Goal: Task Accomplishment & Management: Complete application form

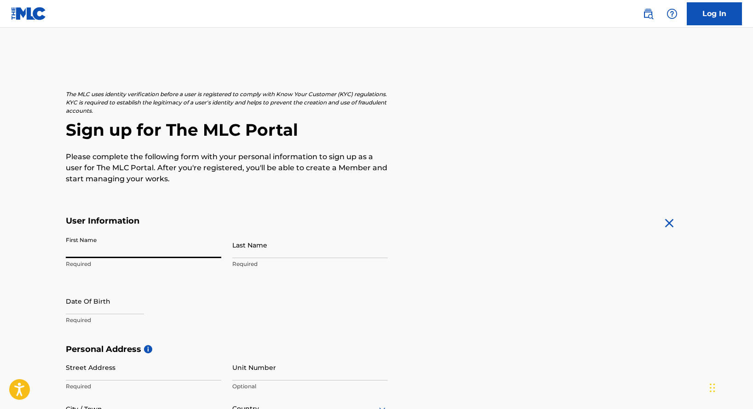
click at [122, 249] on input "First Name" at bounding box center [143, 245] width 155 height 26
type input "[PERSON_NAME]"
select select "9"
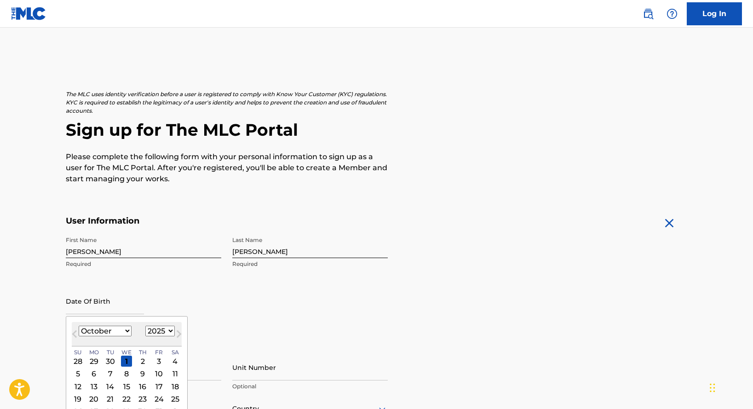
select select "1987"
select select "3"
click at [105, 387] on div "14" at bounding box center [110, 386] width 11 height 11
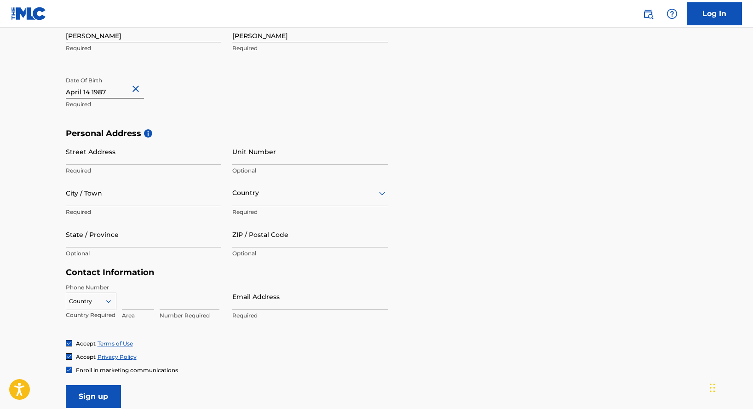
scroll to position [242, 0]
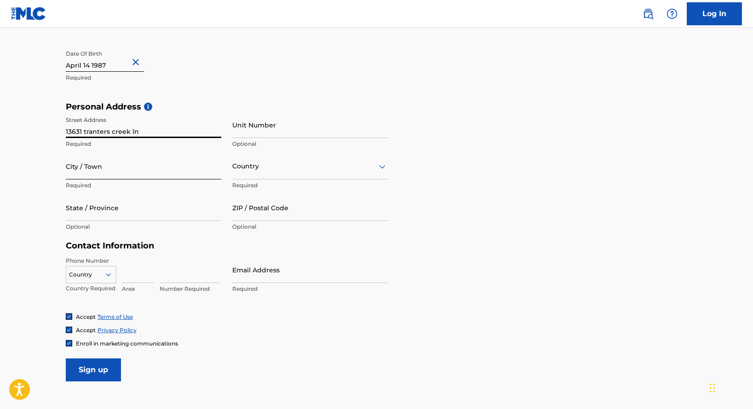
type input "13631 tranters creek ln"
type input "charlotte"
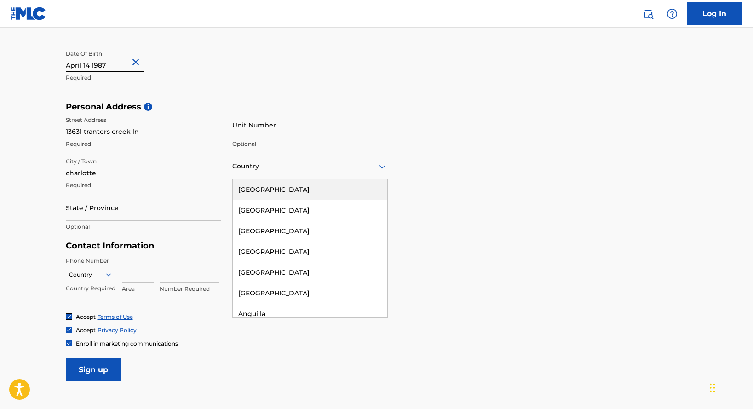
click at [253, 169] on div at bounding box center [309, 166] width 155 height 11
click at [266, 195] on div "[GEOGRAPHIC_DATA]" at bounding box center [310, 189] width 155 height 21
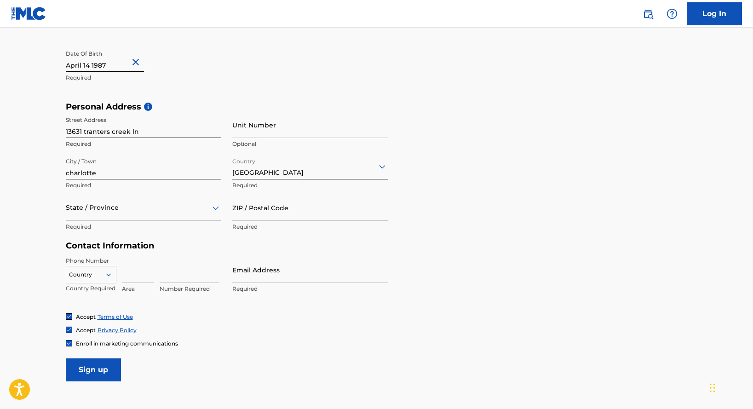
click at [134, 210] on div at bounding box center [143, 207] width 155 height 11
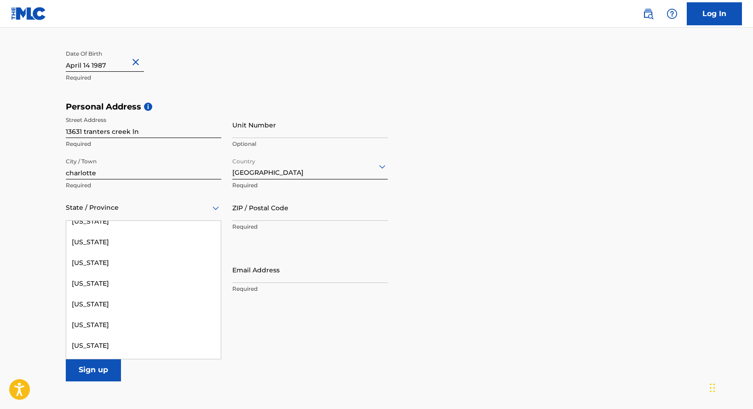
scroll to position [704, 0]
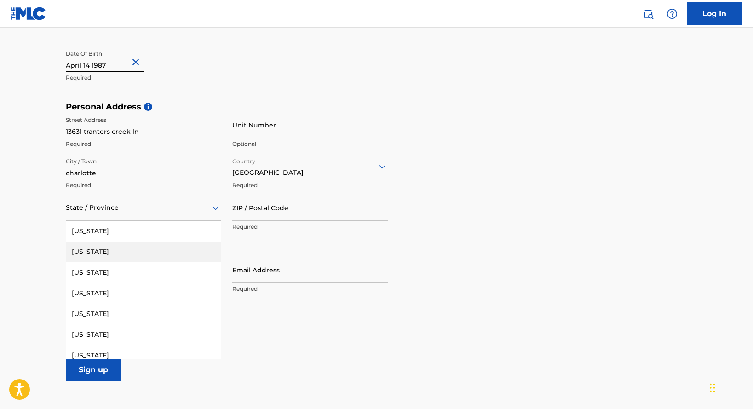
click at [181, 259] on div "[US_STATE]" at bounding box center [143, 251] width 155 height 21
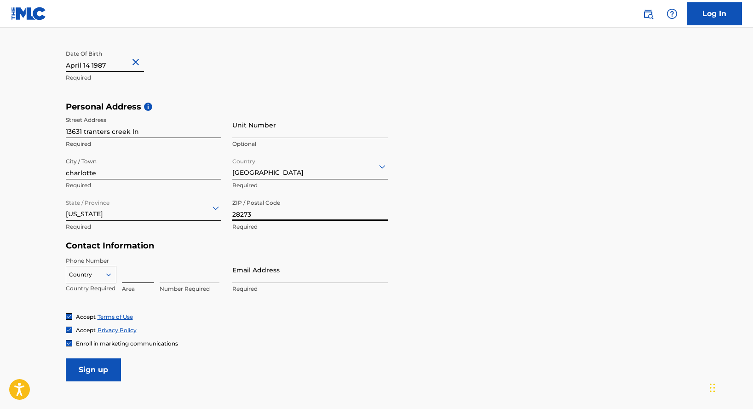
type input "28273"
click at [137, 271] on input at bounding box center [138, 270] width 32 height 26
type input "704"
type input "4537583"
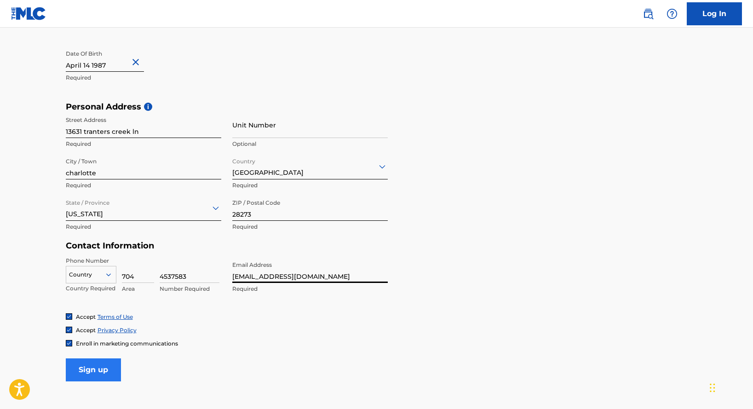
type input "[EMAIL_ADDRESS][DOMAIN_NAME]"
click at [96, 374] on input "Sign up" at bounding box center [93, 369] width 55 height 23
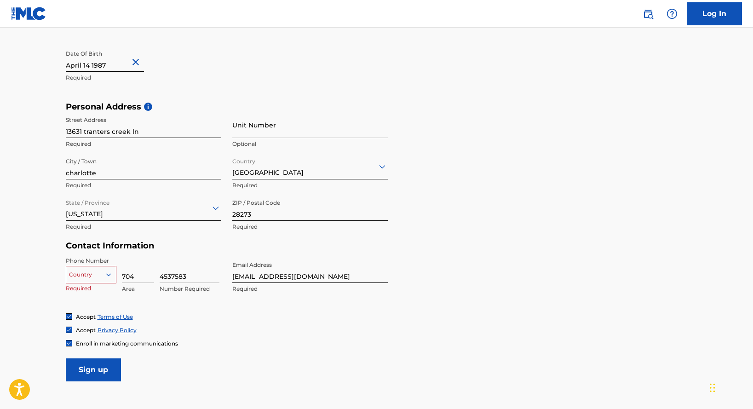
scroll to position [251, 0]
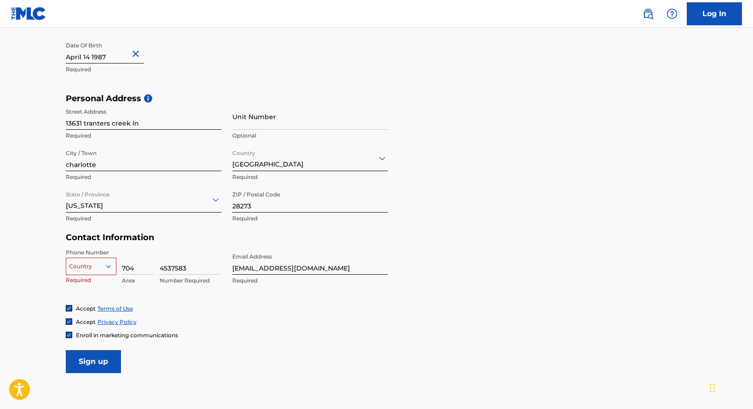
click at [114, 271] on div "option , selected. Select is focused ,type to refine list, press Down to open t…" at bounding box center [91, 265] width 51 height 14
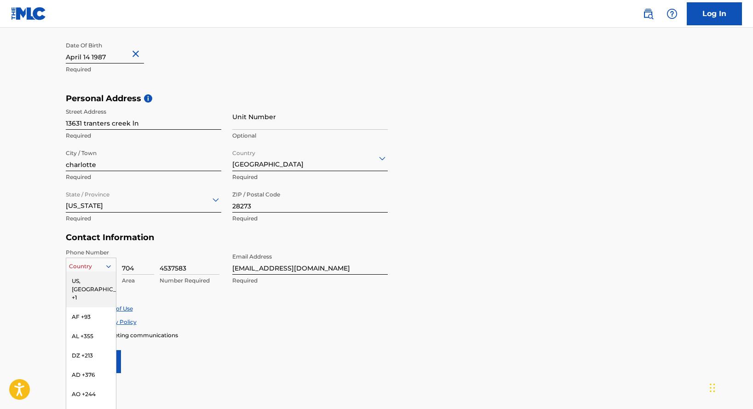
click at [93, 281] on div "US, [GEOGRAPHIC_DATA] +1" at bounding box center [91, 289] width 50 height 36
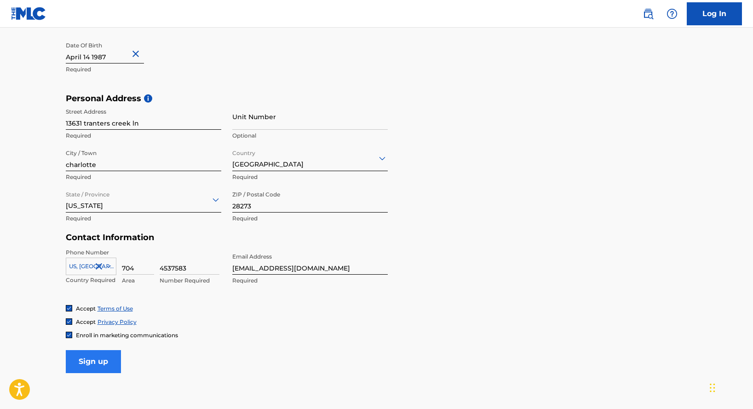
click at [103, 367] on input "Sign up" at bounding box center [93, 361] width 55 height 23
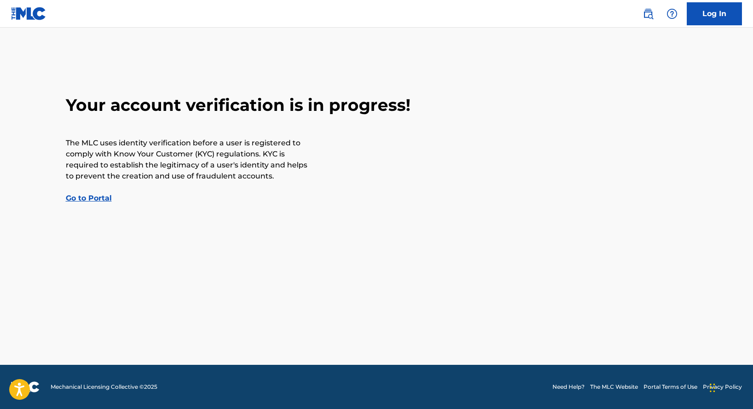
click at [89, 196] on link "Go to Portal" at bounding box center [89, 198] width 46 height 9
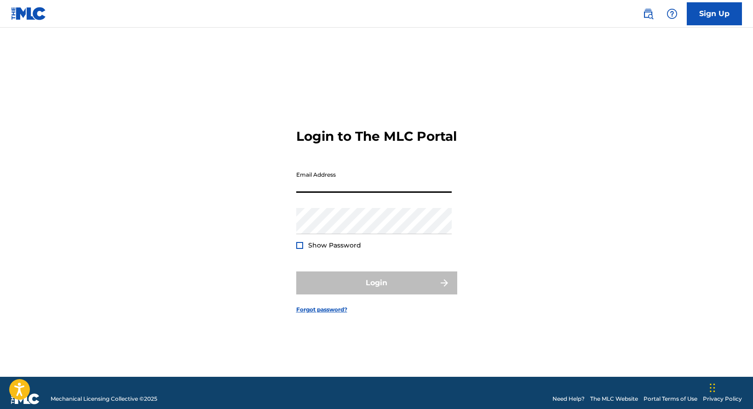
click at [444, 193] on input "Email Address" at bounding box center [373, 179] width 155 height 26
click at [320, 314] on link "Forgot password?" at bounding box center [321, 309] width 51 height 8
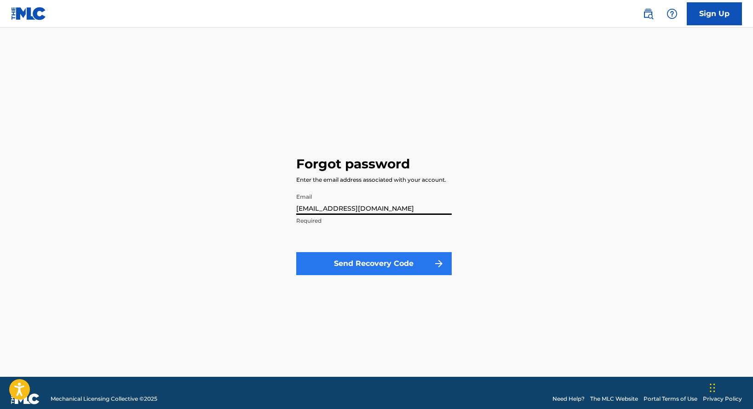
type input "[EMAIL_ADDRESS][DOMAIN_NAME]"
click at [338, 266] on button "Send Recovery Code" at bounding box center [373, 263] width 155 height 23
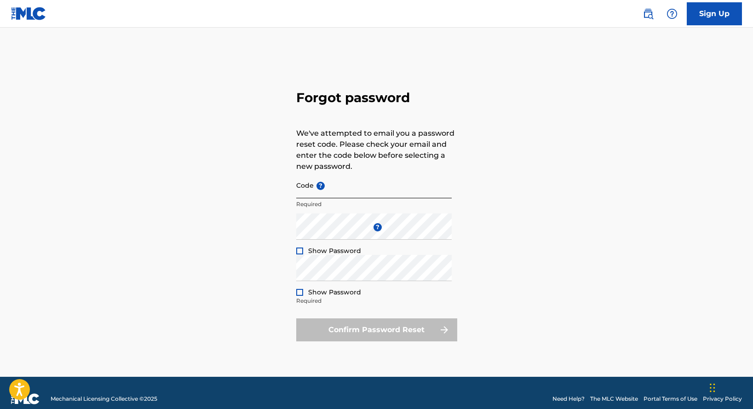
click at [316, 193] on input "Code ?" at bounding box center [373, 185] width 155 height 26
paste input "FP_3e28372fb2b598c2716e18d9058c"
type input "FP_3e28372fb2b598c2716e18d9058c"
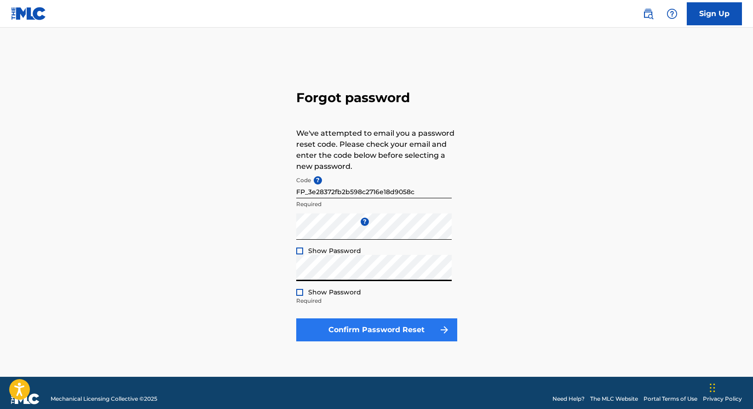
click at [353, 328] on button "Confirm Password Reset" at bounding box center [376, 329] width 161 height 23
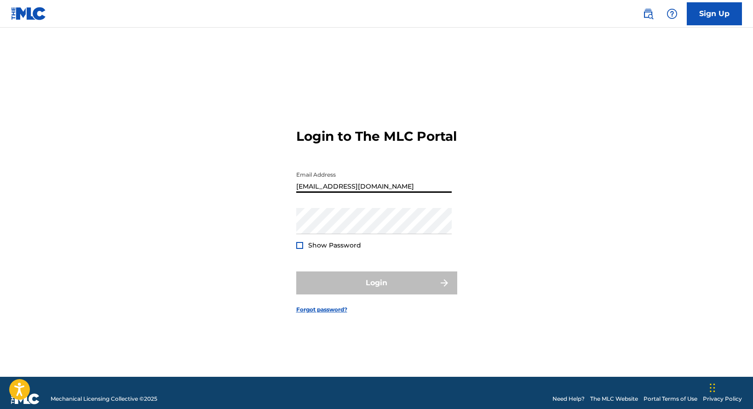
type input "[EMAIL_ADDRESS][DOMAIN_NAME]"
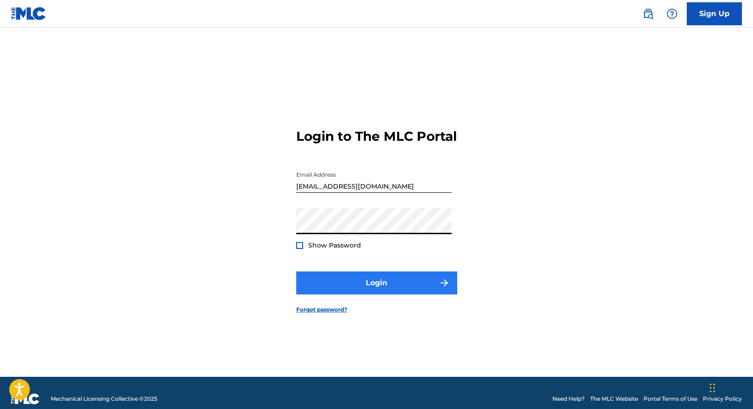
click at [335, 294] on button "Login" at bounding box center [376, 282] width 161 height 23
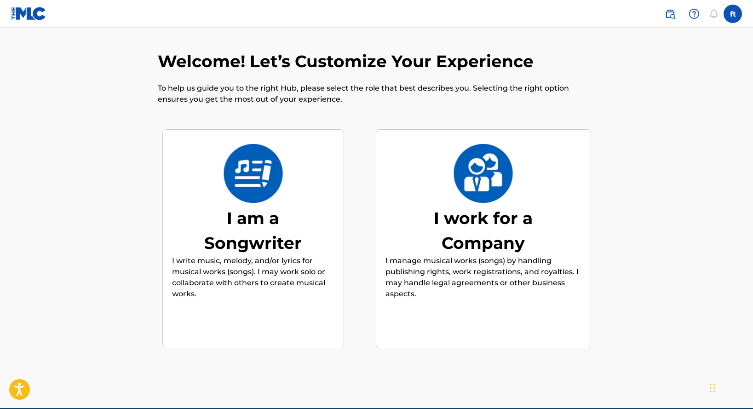
scroll to position [25, 0]
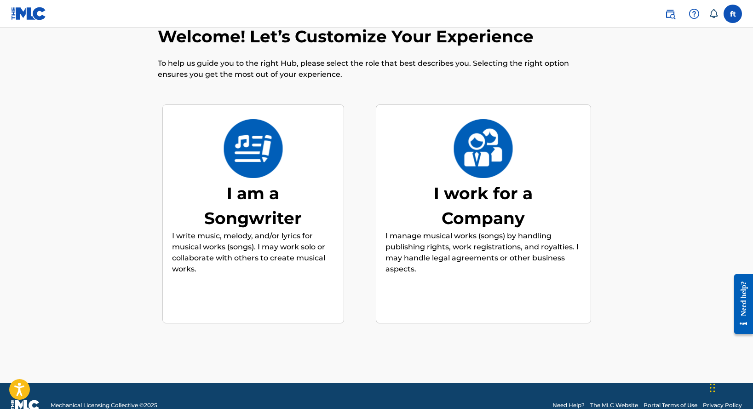
click at [244, 147] on img at bounding box center [253, 148] width 60 height 59
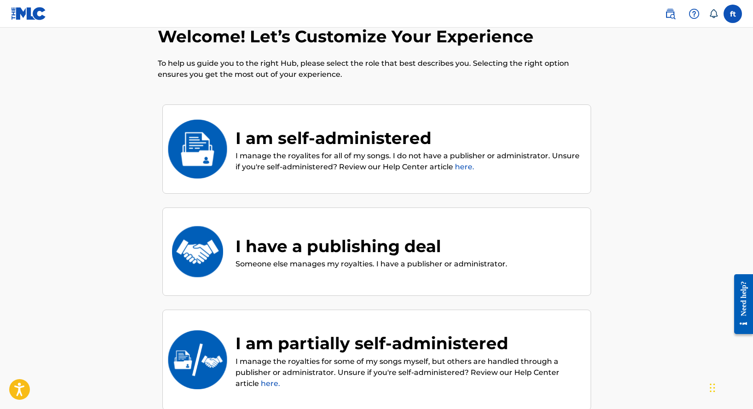
scroll to position [41, 0]
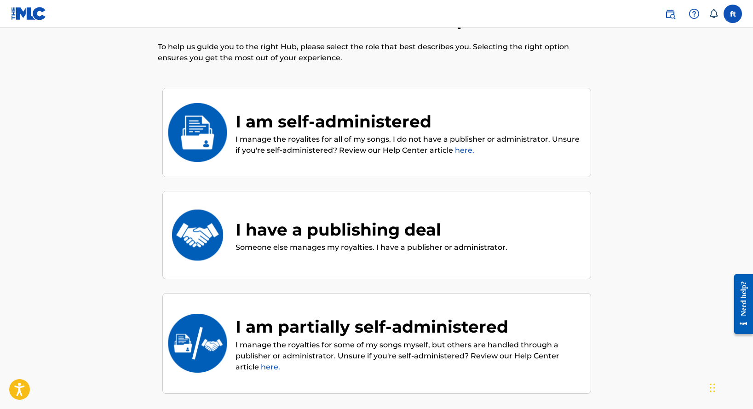
click at [414, 229] on div "I have a publishing deal" at bounding box center [371, 229] width 272 height 25
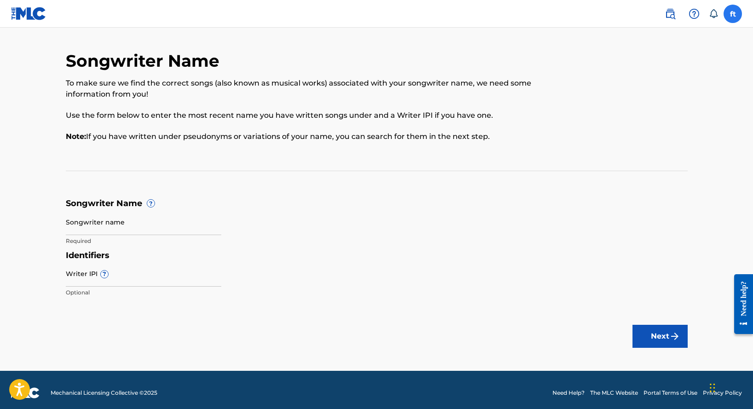
click at [731, 17] on label at bounding box center [732, 14] width 18 height 18
click at [733, 14] on input "ft foster thomas fosterthomas0414@gmail.com Notification Preferences Profile Lo…" at bounding box center [733, 14] width 0 height 0
click at [641, 112] on link "Profile" at bounding box center [642, 114] width 18 height 8
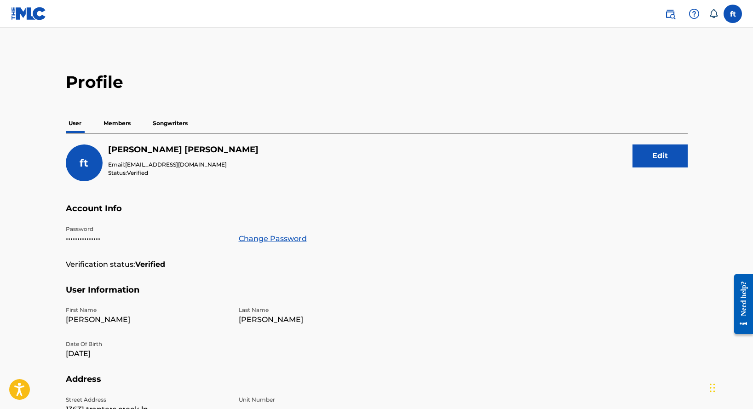
click at [124, 123] on p "Members" at bounding box center [117, 123] width 33 height 19
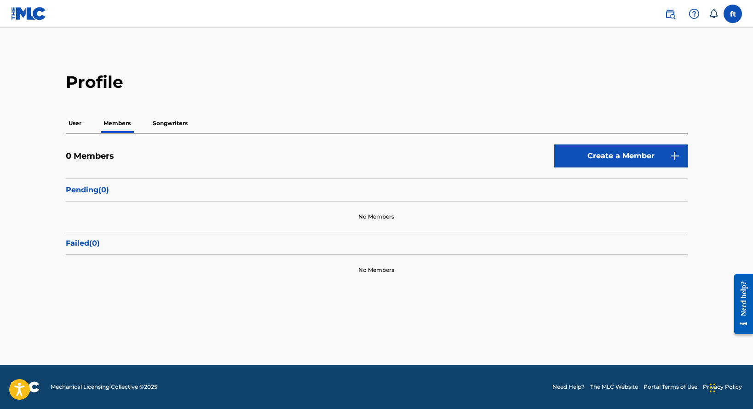
click at [175, 125] on p "Songwriters" at bounding box center [170, 123] width 40 height 19
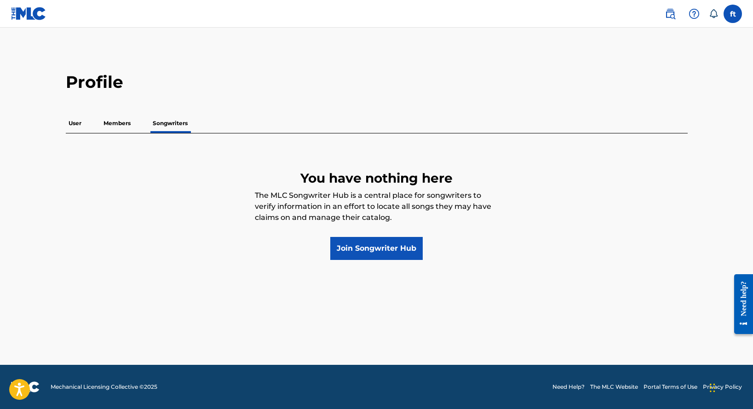
click at [119, 122] on p "Members" at bounding box center [117, 123] width 33 height 19
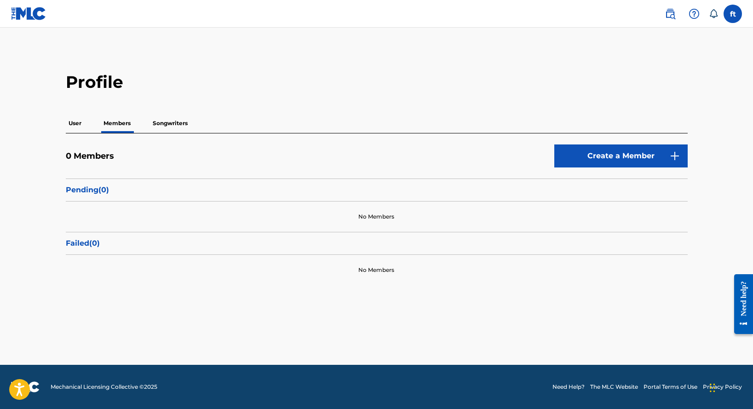
click at [73, 121] on p "User" at bounding box center [75, 123] width 18 height 19
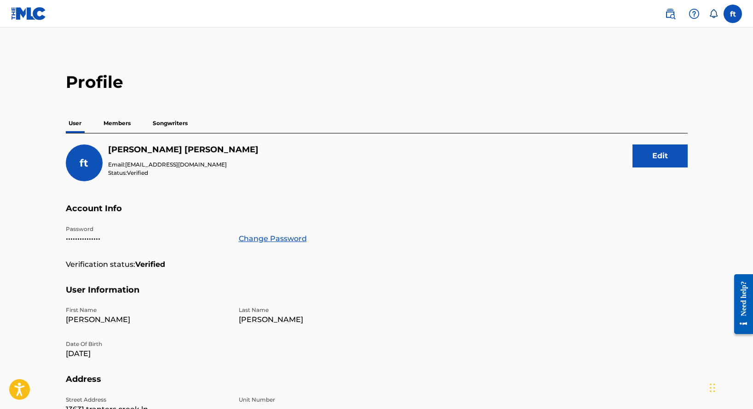
click at [30, 6] on link at bounding box center [28, 13] width 35 height 27
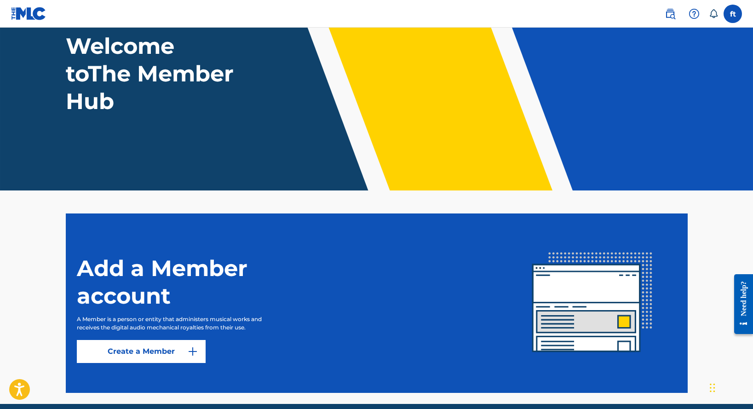
scroll to position [102, 0]
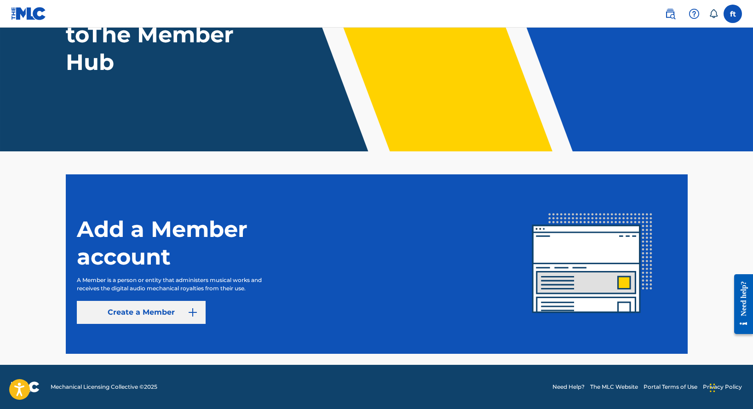
click at [152, 315] on link "Create a Member" at bounding box center [141, 312] width 129 height 23
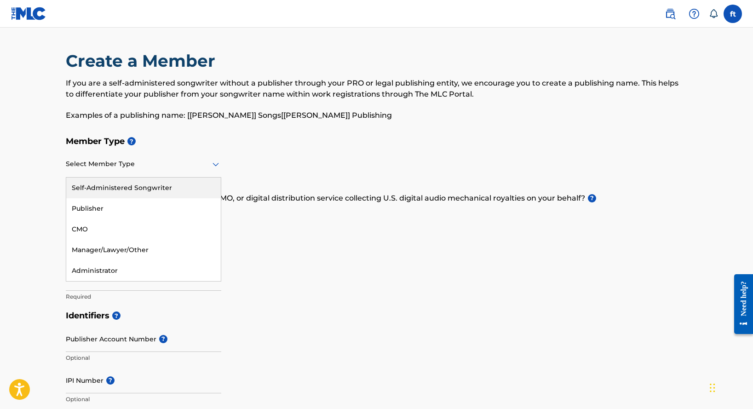
click at [176, 166] on div at bounding box center [143, 163] width 155 height 11
click at [166, 189] on div "Self-Administered Songwriter" at bounding box center [143, 188] width 155 height 21
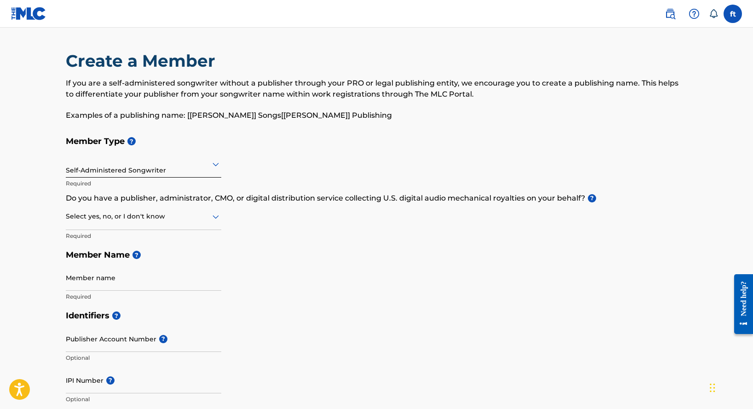
click at [200, 221] on div at bounding box center [143, 216] width 155 height 11
click at [193, 258] on div "No" at bounding box center [143, 261] width 155 height 21
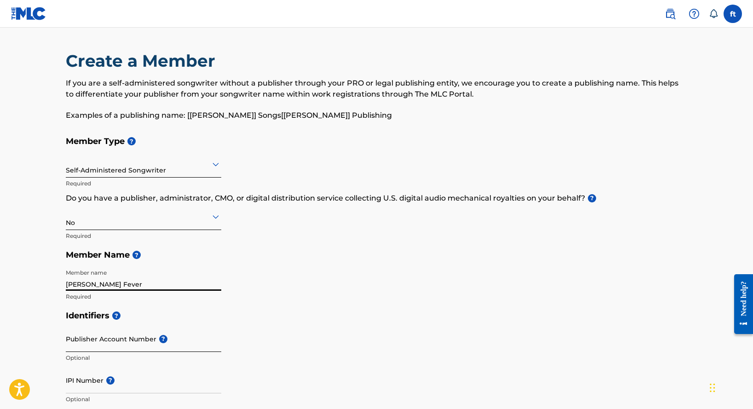
type input "Tracey Fever"
click at [143, 344] on input "Publisher Account Number ?" at bounding box center [143, 339] width 155 height 26
